Goal: Task Accomplishment & Management: Use online tool/utility

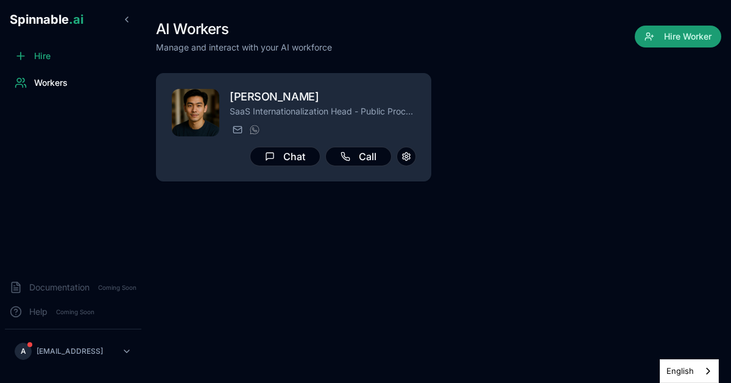
click at [671, 28] on button "Hire Worker" at bounding box center [677, 37] width 86 height 22
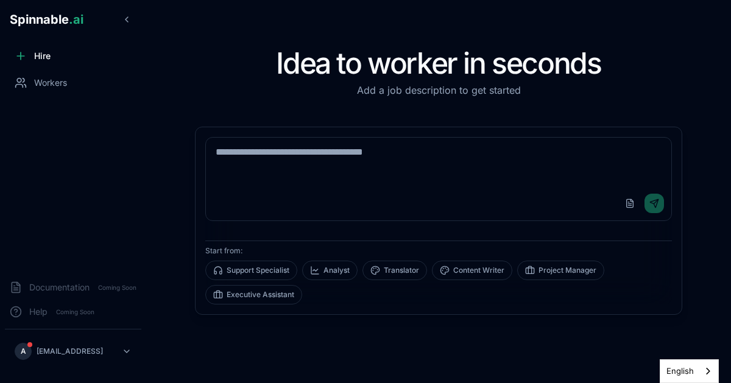
click at [468, 173] on textarea at bounding box center [438, 162] width 465 height 49
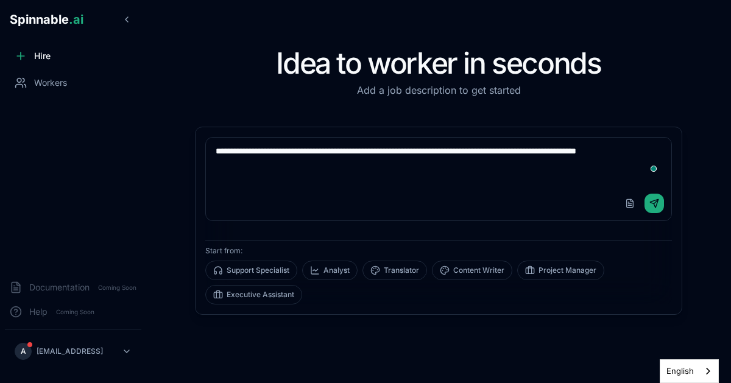
type textarea "**********"
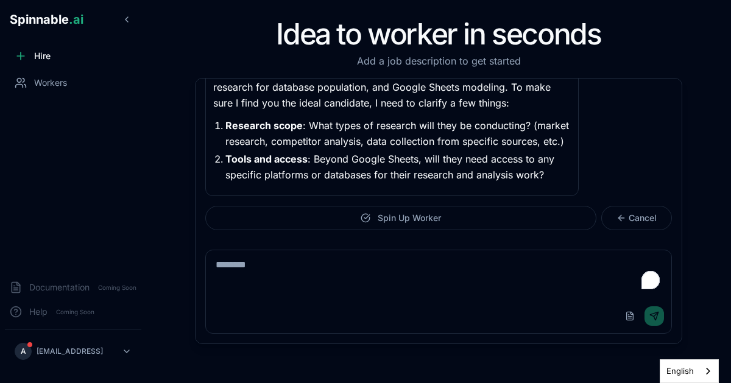
scroll to position [140, 0]
click at [376, 273] on textarea "To enrich screen reader interactions, please activate Accessibility in Grammarl…" at bounding box center [439, 274] width 466 height 49
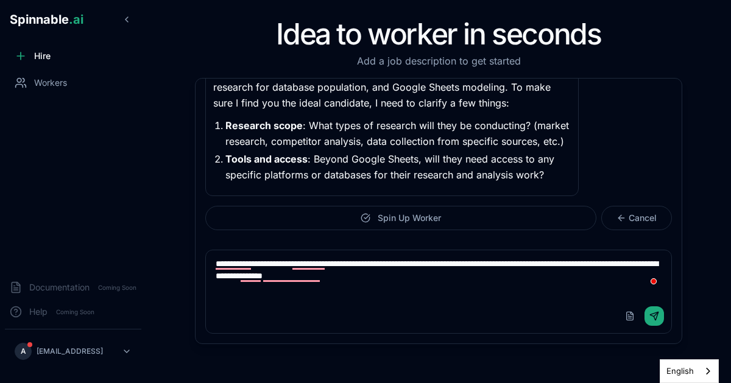
type textarea "**********"
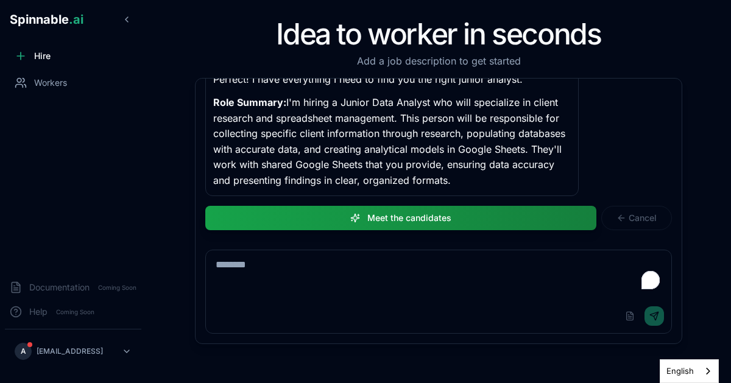
scroll to position [343, 0]
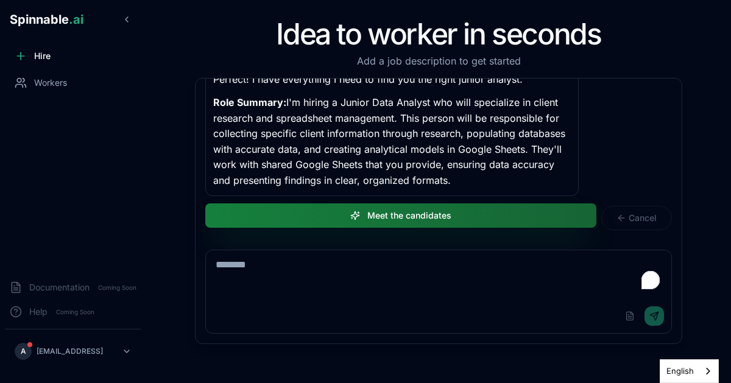
click at [519, 209] on button "Meet the candidates" at bounding box center [400, 215] width 391 height 24
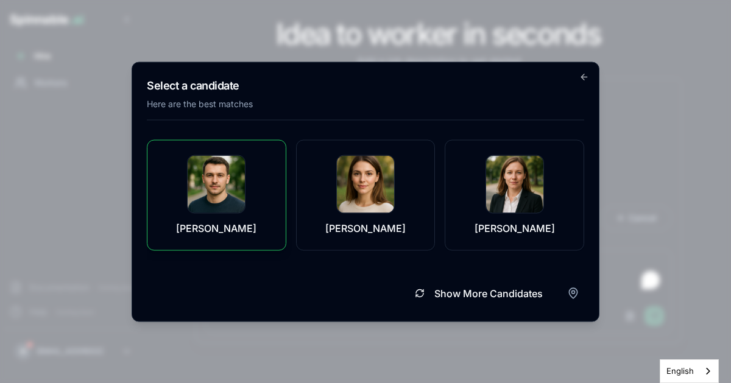
click at [265, 192] on div "[PERSON_NAME]" at bounding box center [216, 195] width 109 height 80
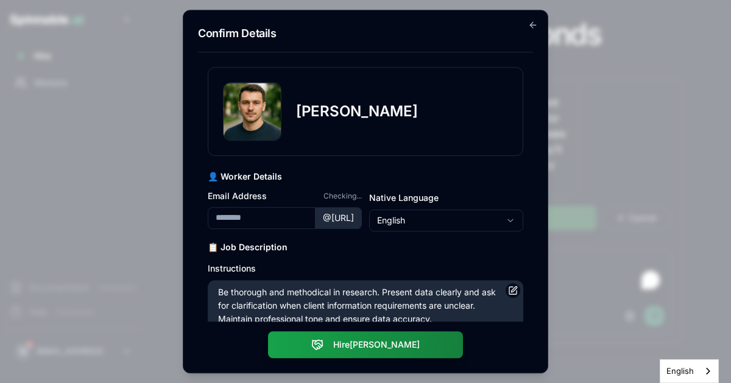
type input "**********"
click at [397, 250] on h3 "📋 Job Description" at bounding box center [365, 247] width 315 height 12
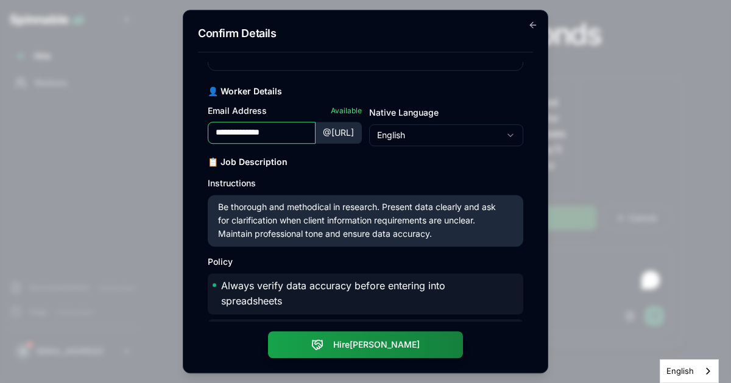
scroll to position [86, 0]
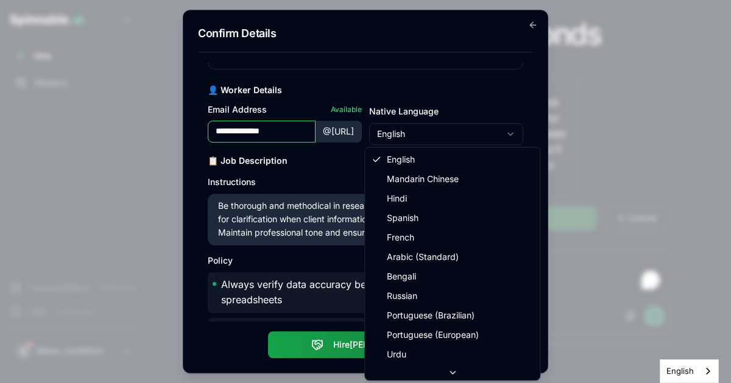
click at [441, 133] on body "Spinnable .ai Hire Workers Documentation Coming Soon Help Coming Soon A [EMAIL_…" at bounding box center [365, 191] width 731 height 383
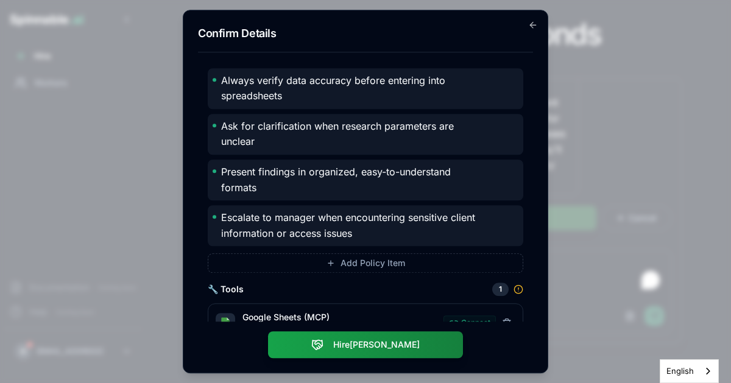
scroll to position [315, 0]
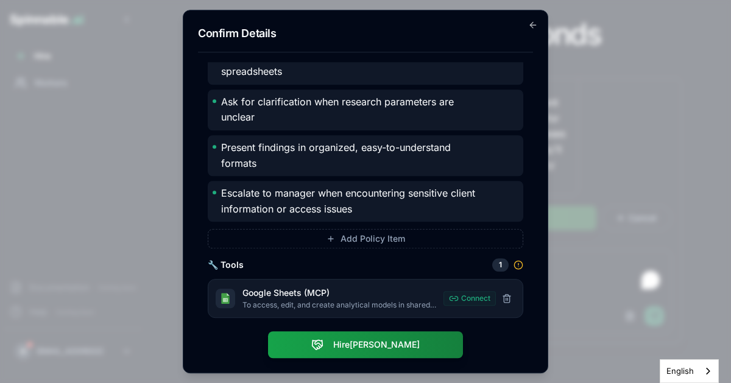
click at [405, 301] on p "To access, edit, and create analytical models in shared spreadsheets" at bounding box center [339, 306] width 194 height 10
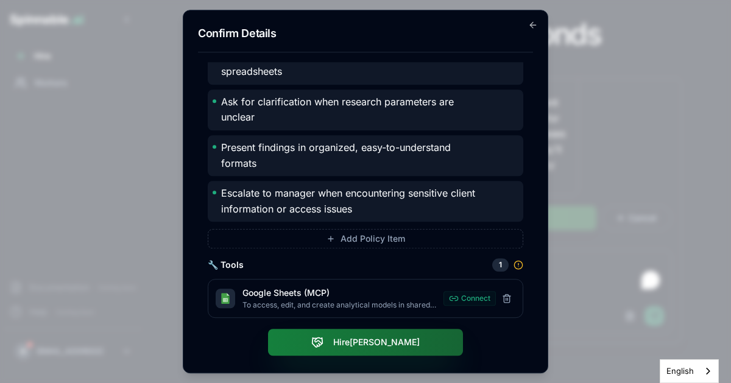
click at [397, 341] on button "Hire [PERSON_NAME]" at bounding box center [365, 342] width 195 height 27
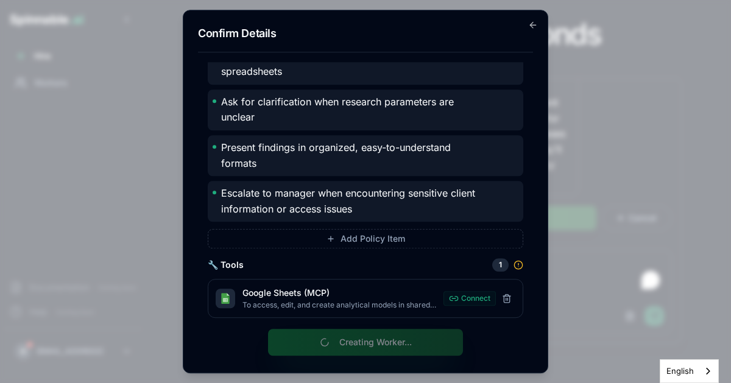
scroll to position [0, 0]
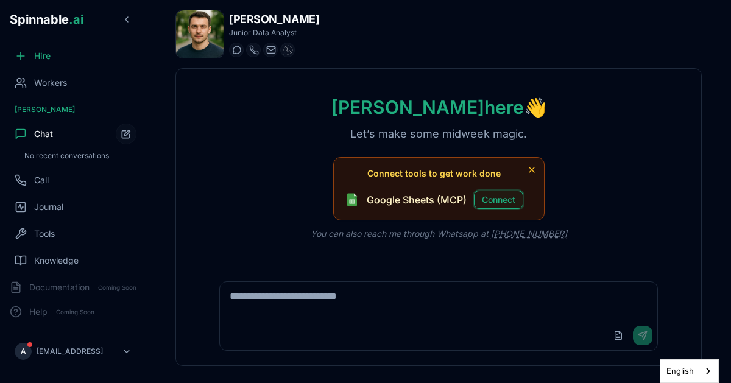
click at [507, 198] on button "Connect" at bounding box center [498, 200] width 49 height 18
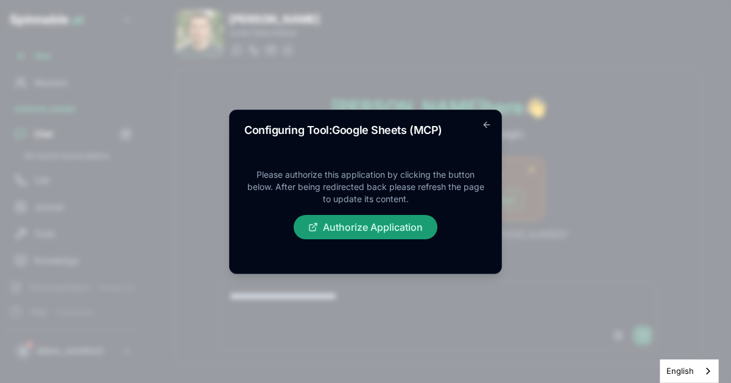
click at [400, 225] on button "Authorize Application" at bounding box center [365, 227] width 144 height 24
click at [491, 121] on icon "button" at bounding box center [487, 125] width 10 height 10
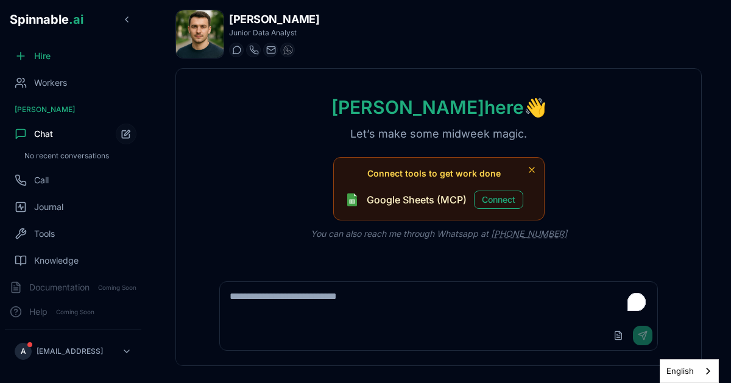
click at [439, 306] on textarea "To enrich screen reader interactions, please activate Accessibility in Grammarl…" at bounding box center [438, 301] width 437 height 39
paste textarea "**********"
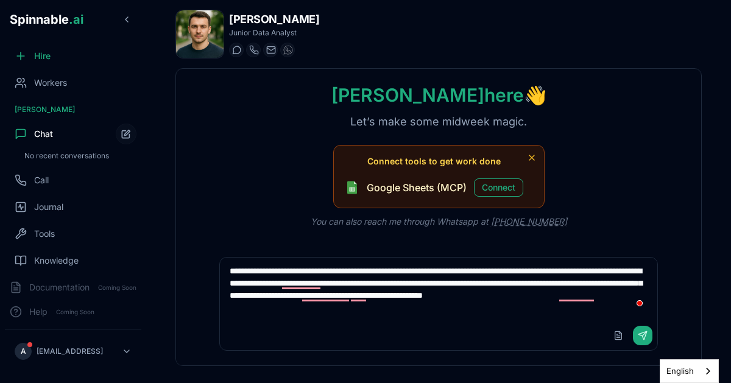
paste textarea "**********"
type textarea "**********"
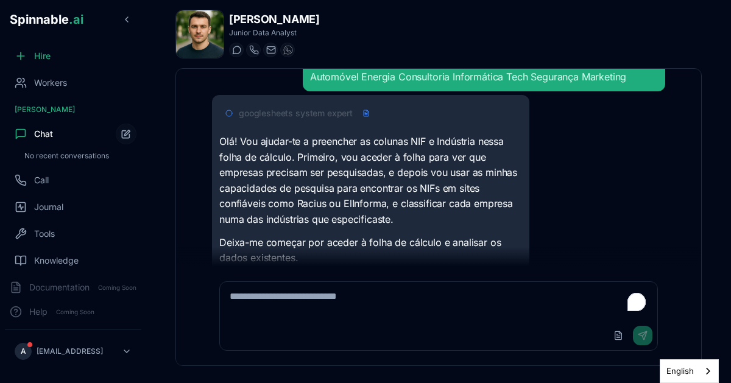
scroll to position [149, 0]
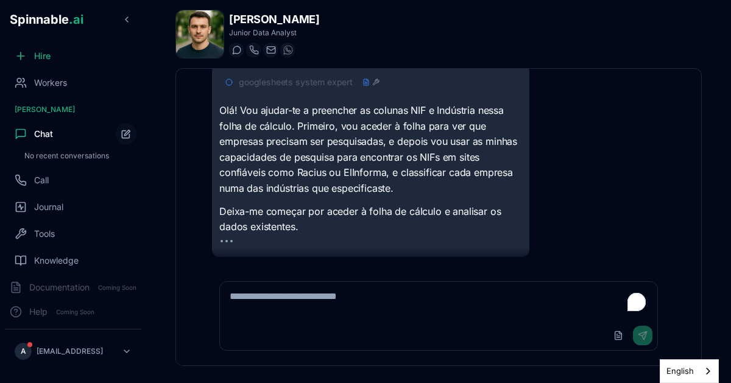
click at [374, 82] on icon at bounding box center [375, 82] width 7 height 7
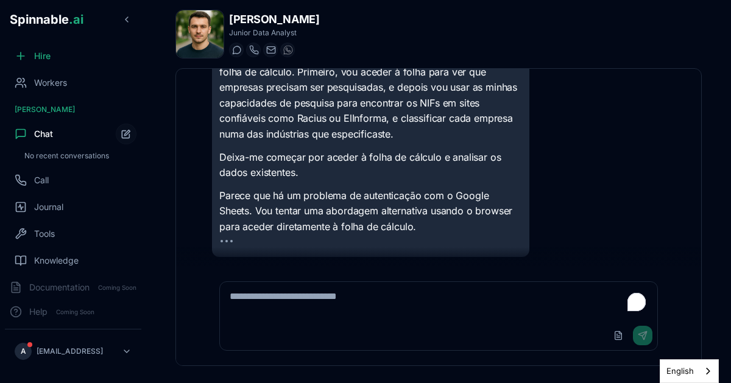
scroll to position [450, 0]
click at [220, 247] on div at bounding box center [226, 245] width 15 height 10
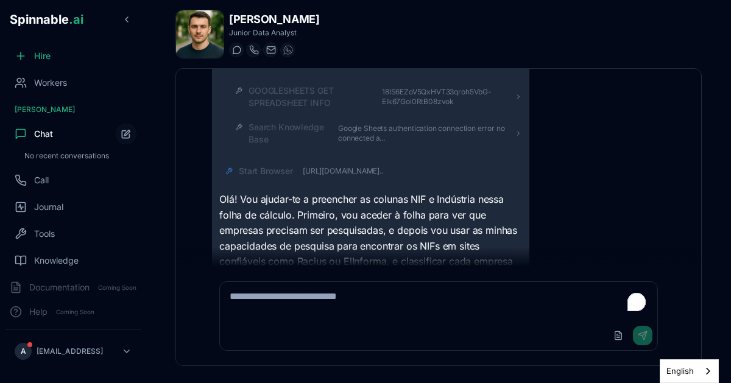
scroll to position [267, 0]
click at [357, 177] on div "Start Browser [URL][DOMAIN_NAME].." at bounding box center [311, 170] width 144 height 12
click at [368, 177] on div "Start Browser" at bounding box center [380, 170] width 283 height 12
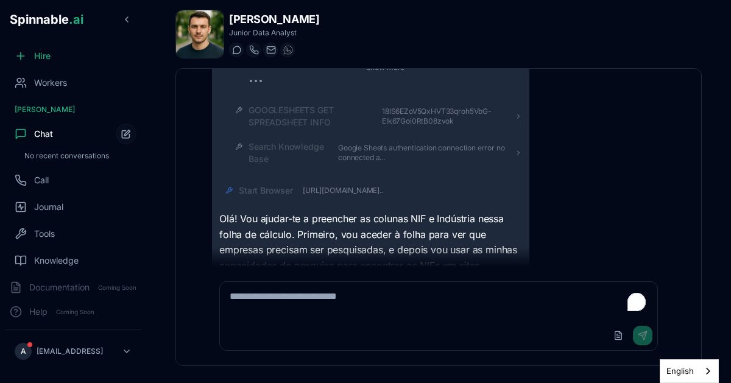
scroll to position [246, 0]
click at [371, 197] on span "[URL][DOMAIN_NAME].." at bounding box center [343, 192] width 80 height 10
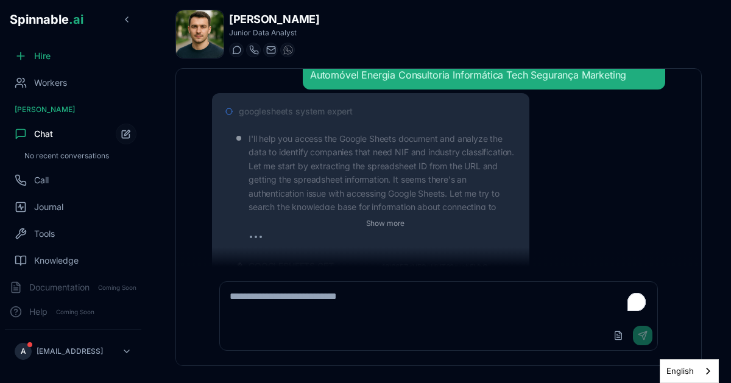
scroll to position [92, 0]
click at [326, 157] on div "I'll help you access the Google Sheets document and analyze the data to identif…" at bounding box center [375, 188] width 293 height 123
click at [307, 117] on span "googlesheets system expert" at bounding box center [296, 111] width 114 height 12
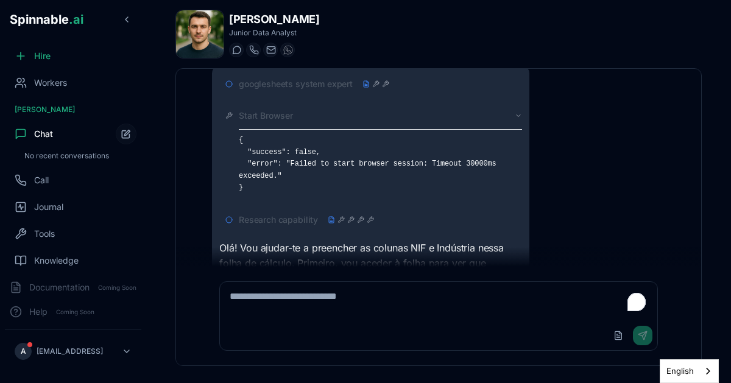
scroll to position [108, 0]
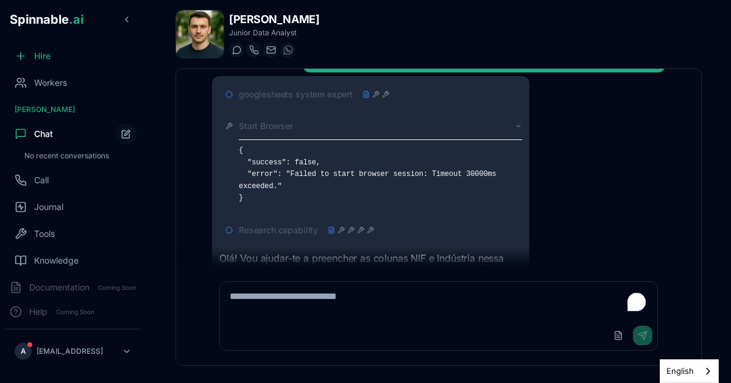
click at [279, 132] on span "Start Browser" at bounding box center [266, 126] width 54 height 12
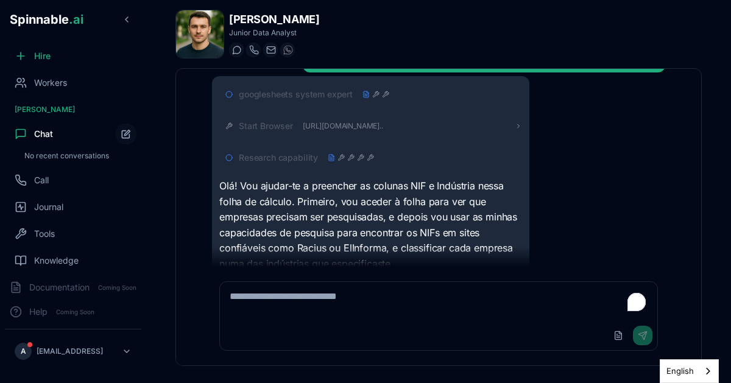
click at [266, 164] on span "Research capability" at bounding box center [278, 158] width 79 height 12
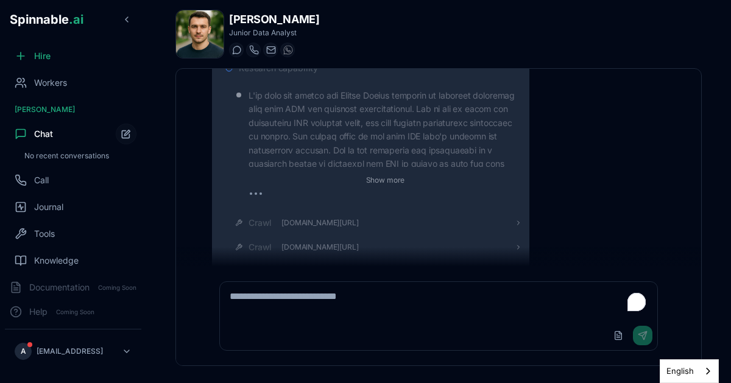
scroll to position [197, 0]
click at [263, 75] on span "Research capability" at bounding box center [278, 69] width 79 height 12
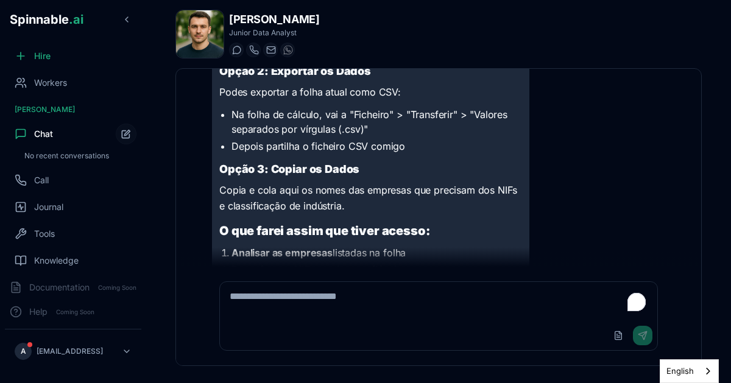
scroll to position [661, 0]
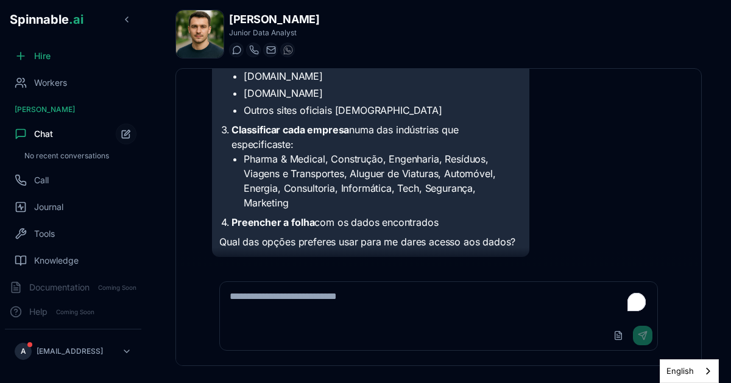
scroll to position [764, 0]
click at [364, 301] on textarea "To enrich screen reader interactions, please activate Accessibility in Grammarl…" at bounding box center [438, 301] width 437 height 39
click at [615, 332] on button "Upload File" at bounding box center [617, 335] width 19 height 19
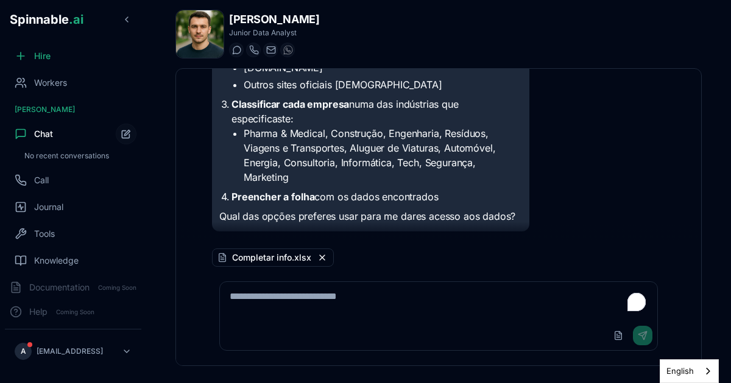
click at [644, 335] on div "Upload File Send" at bounding box center [630, 335] width 44 height 19
click at [469, 286] on textarea "To enrich screen reader interactions, please activate Accessibility in Grammarl…" at bounding box center [438, 301] width 437 height 39
type textarea "**********"
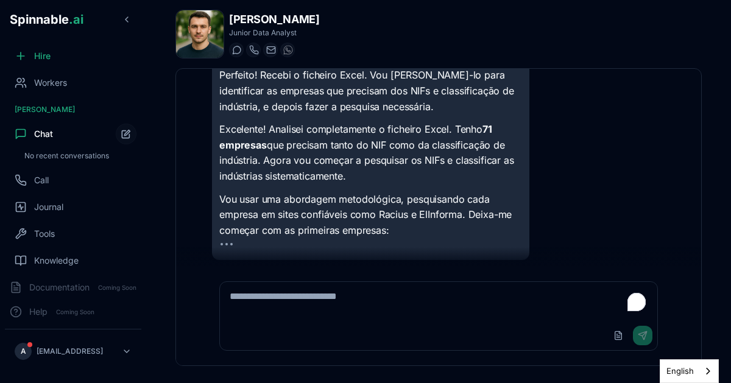
scroll to position [1101, 0]
